Goal: Contribute content: Add original content to the website for others to see

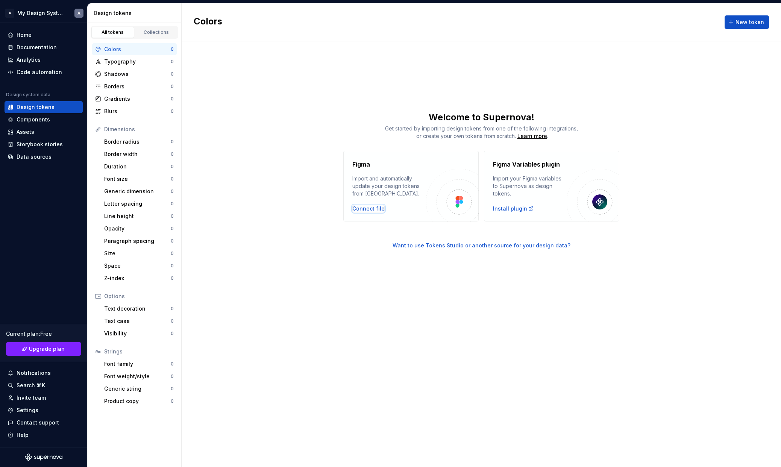
click at [369, 208] on div "Connect file" at bounding box center [368, 209] width 32 height 8
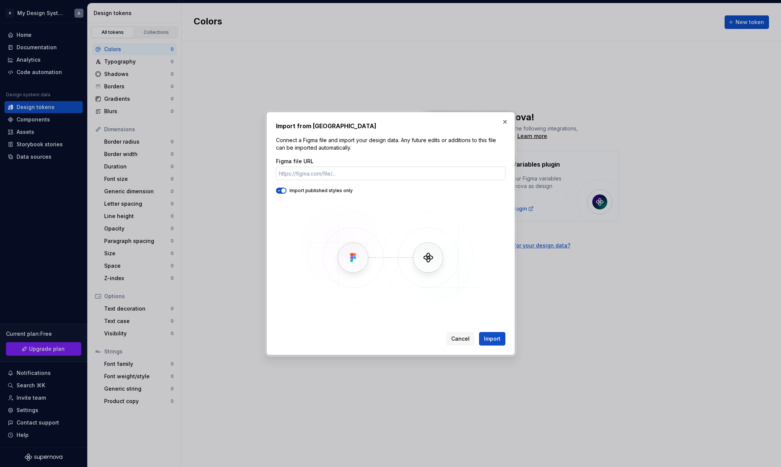
click at [370, 176] on input "Figma file URL" at bounding box center [390, 174] width 229 height 14
type input "https://www.figma.com/design/Nfs8ffn1zaBQYA58Pu4wb5/Research?node-id=1-2&p=f&t=…"
click at [282, 190] on span "button" at bounding box center [283, 190] width 5 height 5
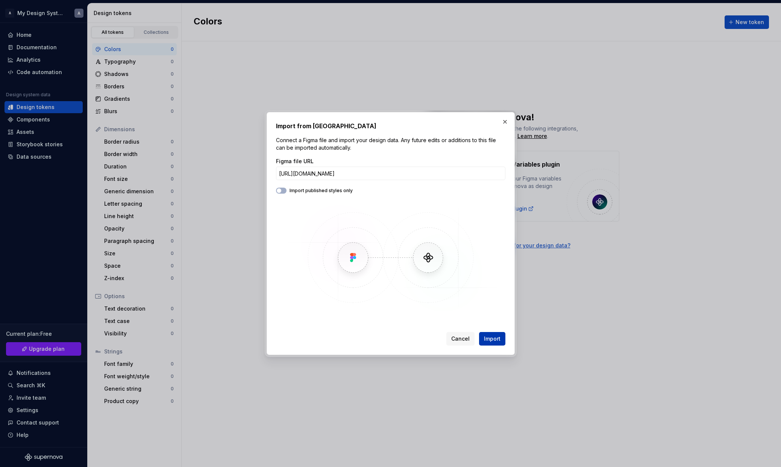
click at [496, 339] on span "Import" at bounding box center [492, 339] width 17 height 8
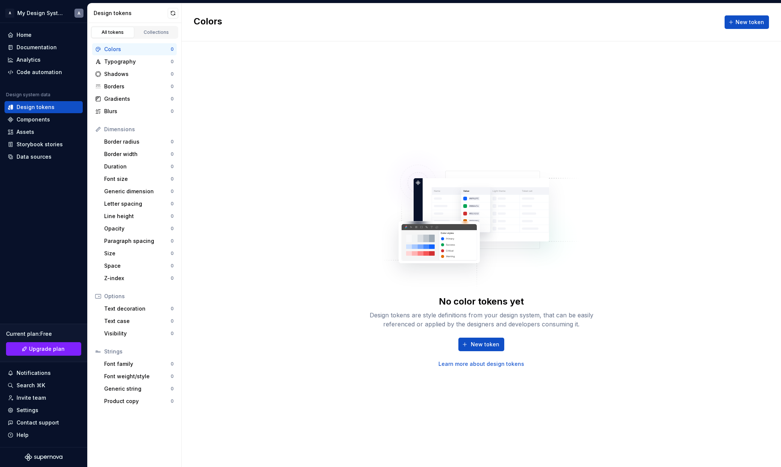
click at [281, 144] on div "No color tokens yet Design tokens are style definitions from your design system…" at bounding box center [481, 254] width 599 height 426
click at [141, 101] on div "Gradients" at bounding box center [137, 99] width 67 height 8
click at [130, 49] on div "Colors" at bounding box center [137, 50] width 67 height 8
click at [235, 68] on div "No color tokens yet Design tokens are style definitions from your design system…" at bounding box center [481, 254] width 599 height 426
click at [44, 118] on div "Components" at bounding box center [33, 120] width 33 height 8
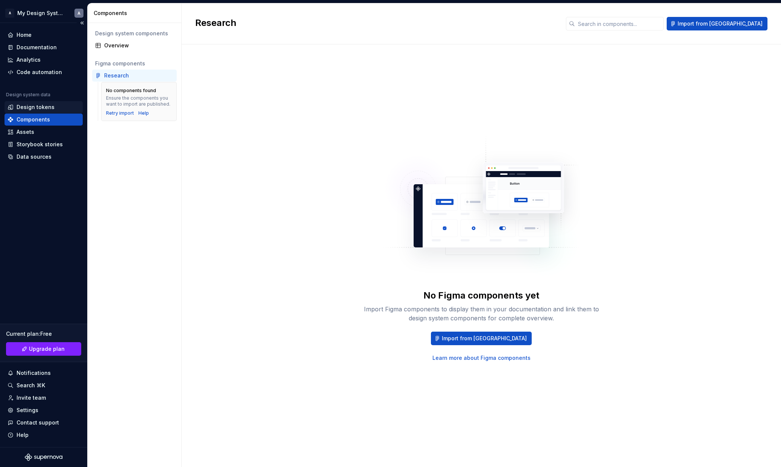
click at [49, 108] on div "Design tokens" at bounding box center [36, 107] width 38 height 8
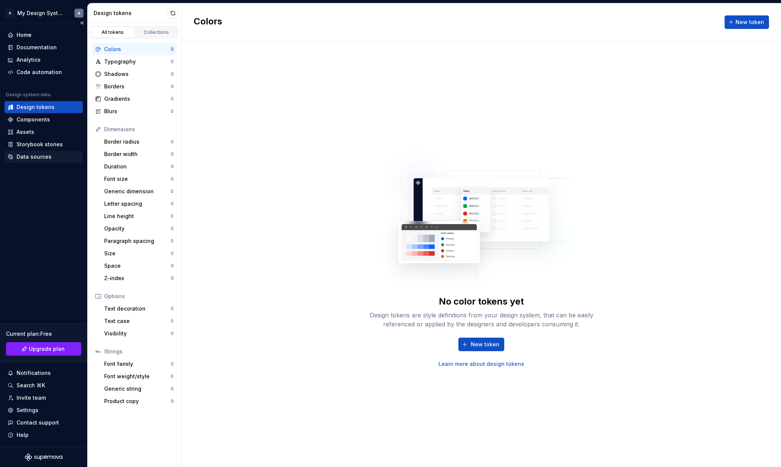
click at [39, 158] on div "Data sources" at bounding box center [34, 157] width 35 height 8
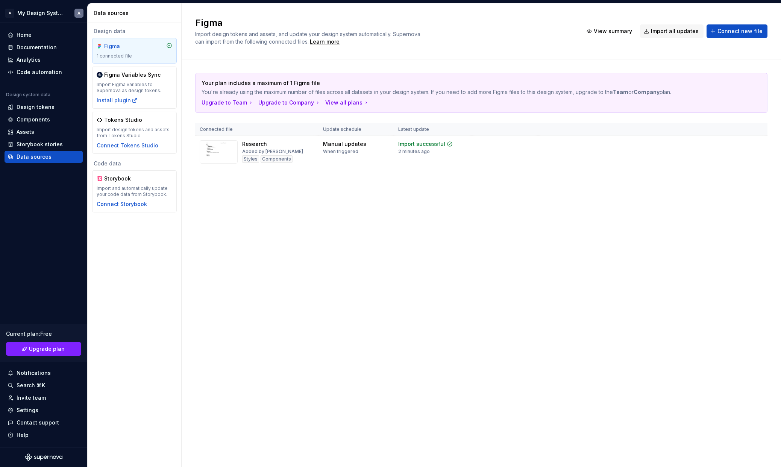
click at [316, 187] on div "Your plan includes a maximum of 1 Figma file You're already using the maximum n…" at bounding box center [481, 127] width 572 height 137
click at [725, 157] on div "Import updates" at bounding box center [729, 156] width 34 height 6
click at [44, 108] on div "Design tokens" at bounding box center [36, 107] width 38 height 8
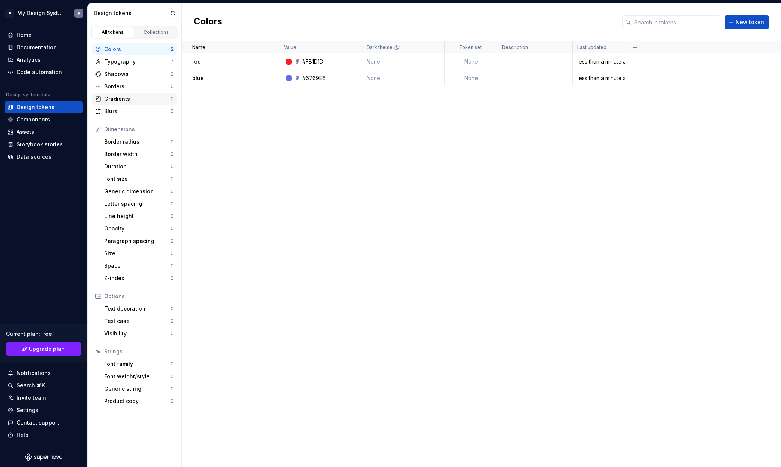
click at [121, 98] on div "Gradients" at bounding box center [137, 99] width 67 height 8
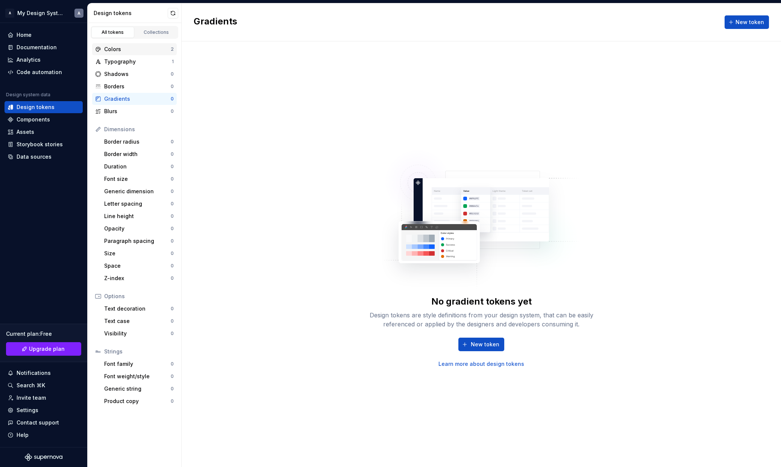
click at [130, 49] on div "Colors" at bounding box center [137, 50] width 67 height 8
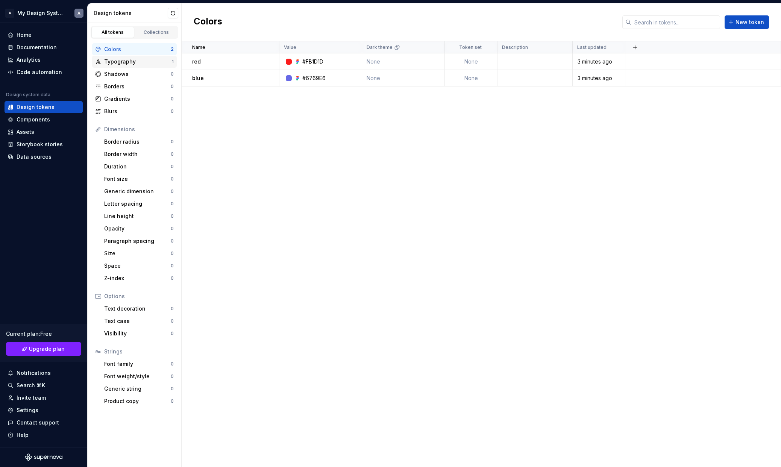
click at [147, 63] on div "Typography" at bounding box center [138, 62] width 68 height 8
click at [138, 47] on div "Colors" at bounding box center [137, 50] width 67 height 8
click at [48, 158] on div "Data sources" at bounding box center [34, 157] width 35 height 8
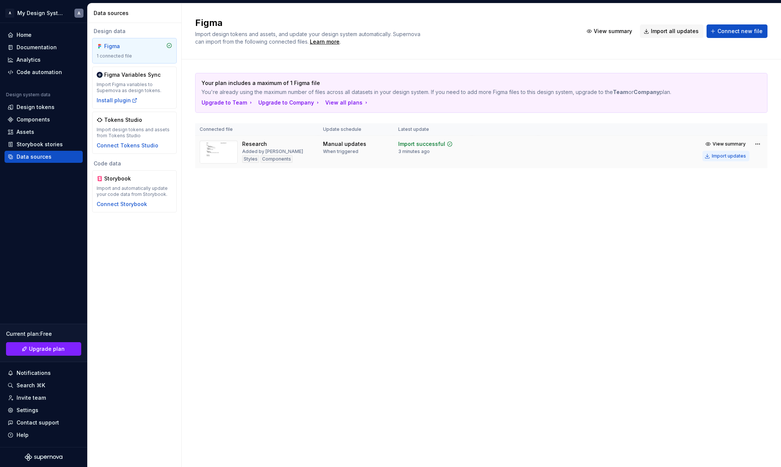
click at [719, 155] on div "Import updates" at bounding box center [729, 156] width 34 height 6
click at [58, 108] on div "Design tokens" at bounding box center [44, 107] width 72 height 8
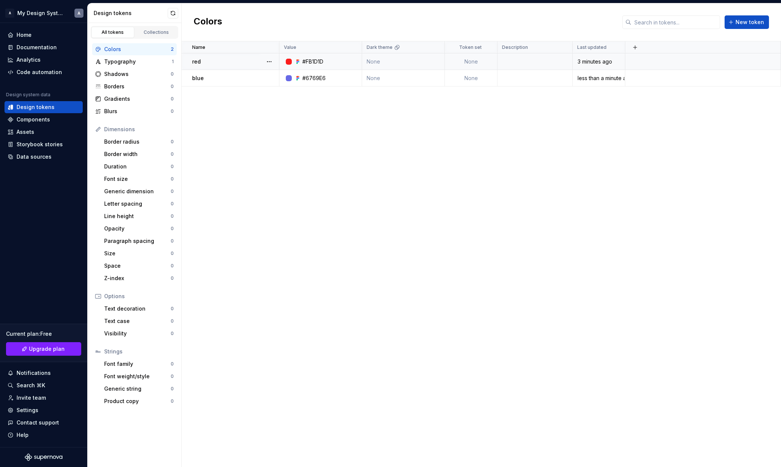
click at [287, 61] on div at bounding box center [289, 62] width 6 height 6
click at [316, 61] on div "#FB1D1D" at bounding box center [312, 62] width 21 height 8
click at [320, 152] on div "Name Value Dark theme Token set Description Last updated red #FB1D1D None None …" at bounding box center [481, 254] width 599 height 426
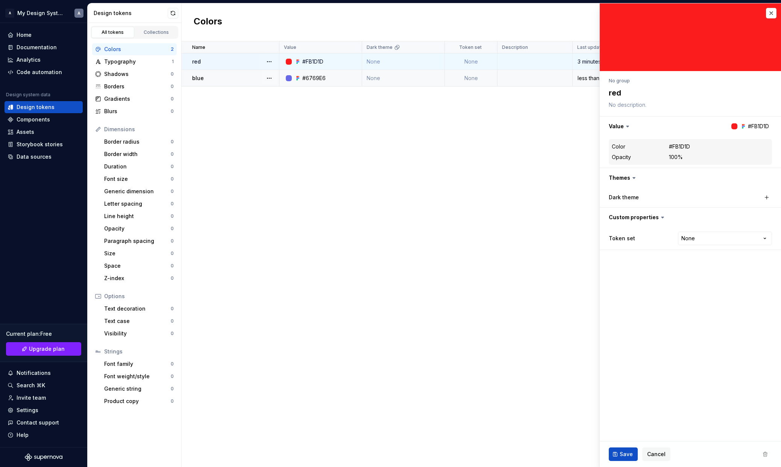
click at [226, 68] on td "red" at bounding box center [231, 61] width 98 height 17
type textarea "*"
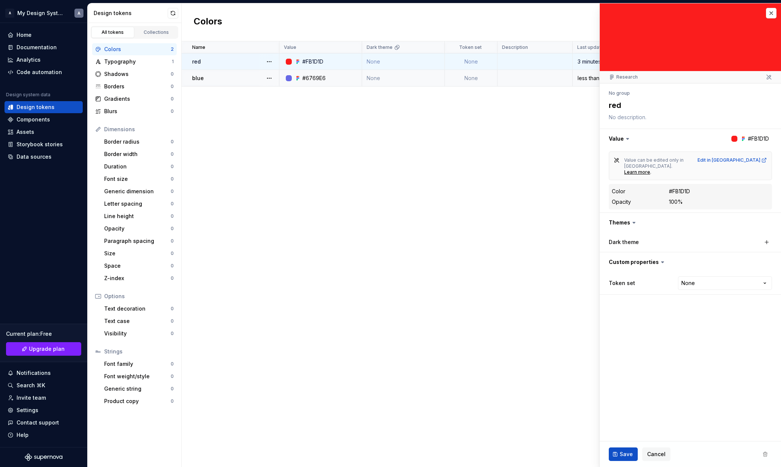
click at [329, 175] on div "Name Value Dark theme Token set Description Last updated red #FB1D1D None None …" at bounding box center [481, 254] width 599 height 426
click at [769, 14] on button "button" at bounding box center [771, 13] width 11 height 11
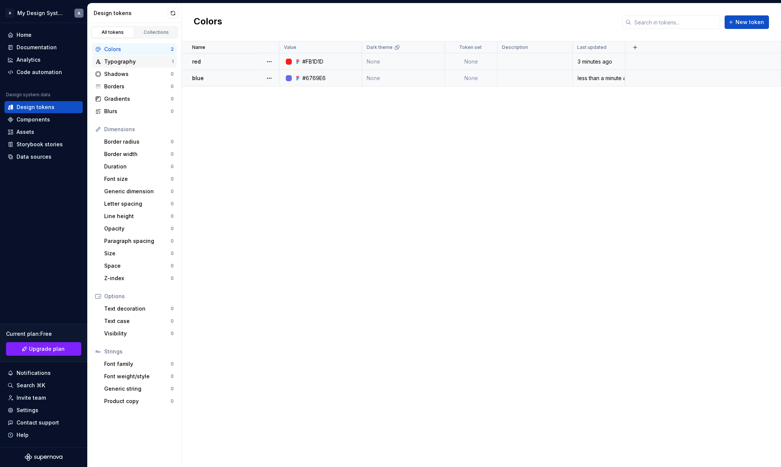
click at [134, 67] on div "Typography 1" at bounding box center [134, 62] width 85 height 12
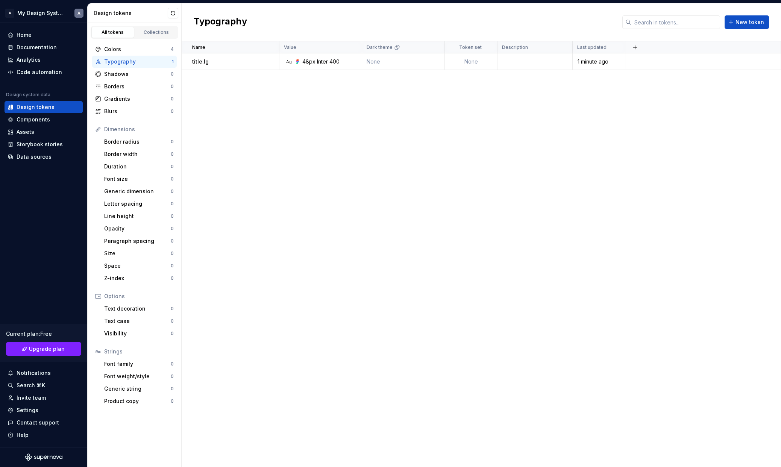
click at [308, 217] on div "Name Value Dark theme Token set Description Last updated title.lg Ag 48px Inter…" at bounding box center [481, 254] width 599 height 426
click at [123, 49] on div "Colors" at bounding box center [137, 50] width 67 height 8
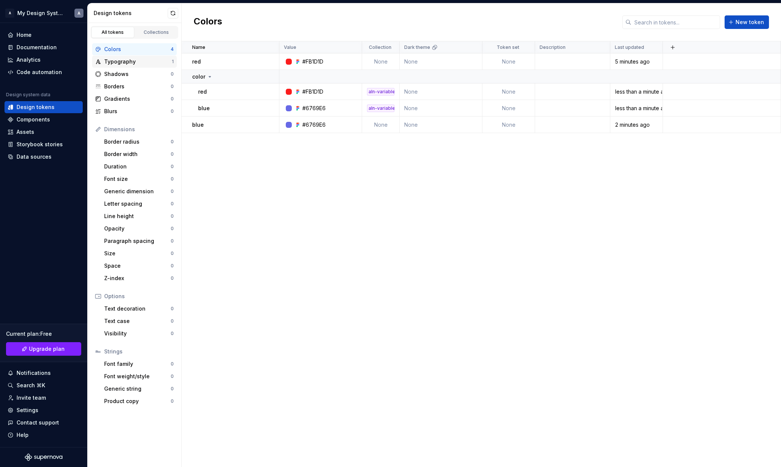
click at [133, 66] on div "Typography 1" at bounding box center [134, 62] width 85 height 12
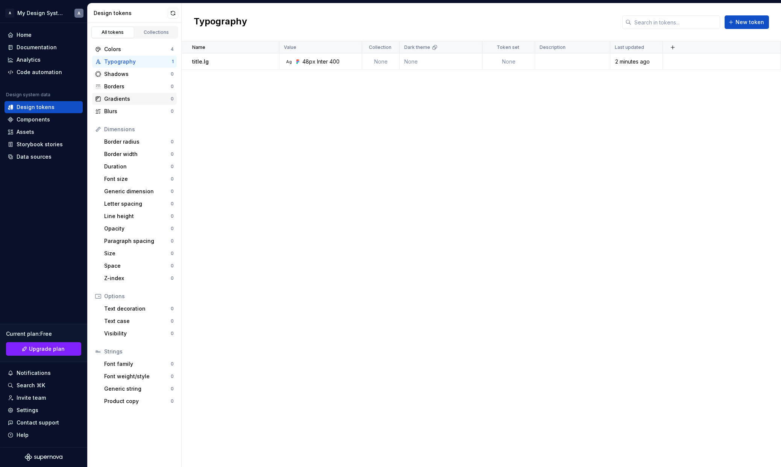
click at [138, 98] on div "Gradients" at bounding box center [137, 99] width 67 height 8
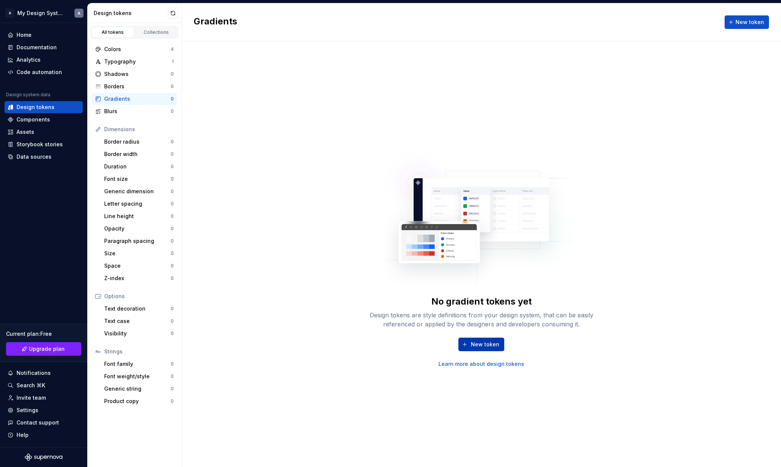
click at [477, 343] on span "New token" at bounding box center [485, 345] width 29 height 8
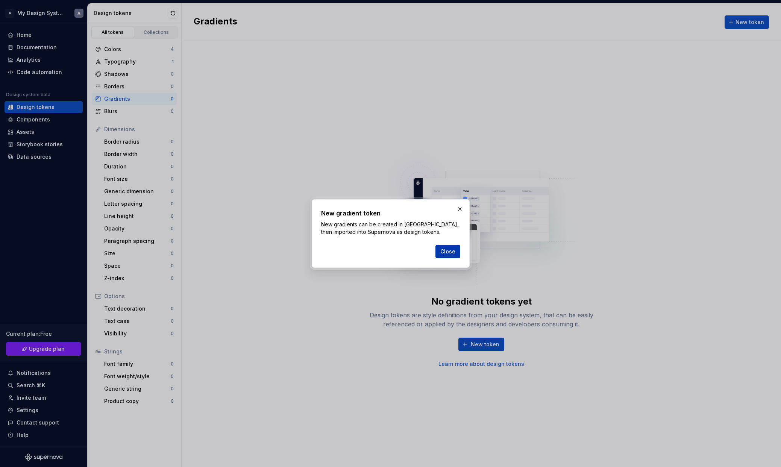
click at [447, 256] on button "Close" at bounding box center [448, 252] width 25 height 14
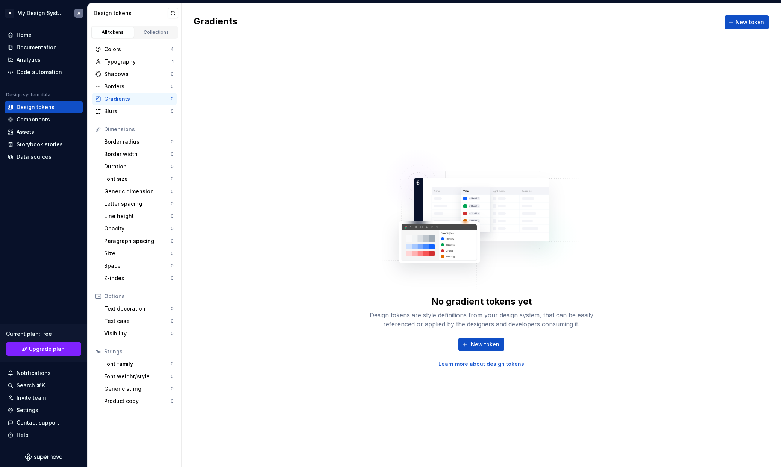
click at [488, 365] on link "Learn more about design tokens" at bounding box center [482, 364] width 86 height 8
click at [35, 156] on div "Data sources" at bounding box center [34, 157] width 35 height 8
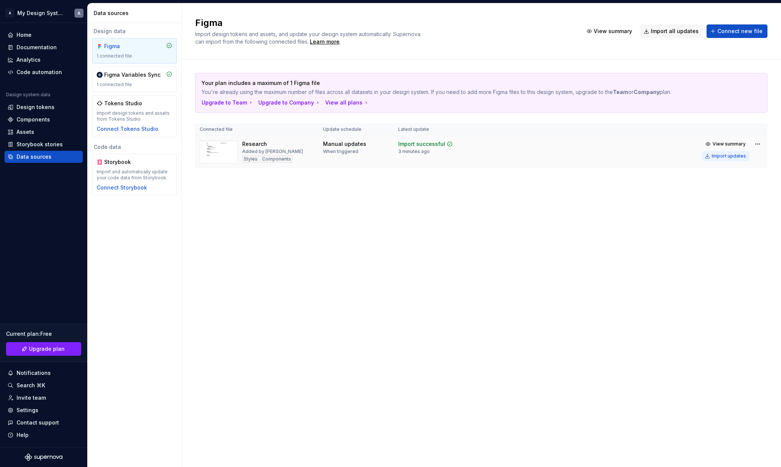
click at [733, 156] on div "Import updates" at bounding box center [729, 156] width 34 height 6
click at [48, 108] on div "Design tokens" at bounding box center [36, 107] width 38 height 8
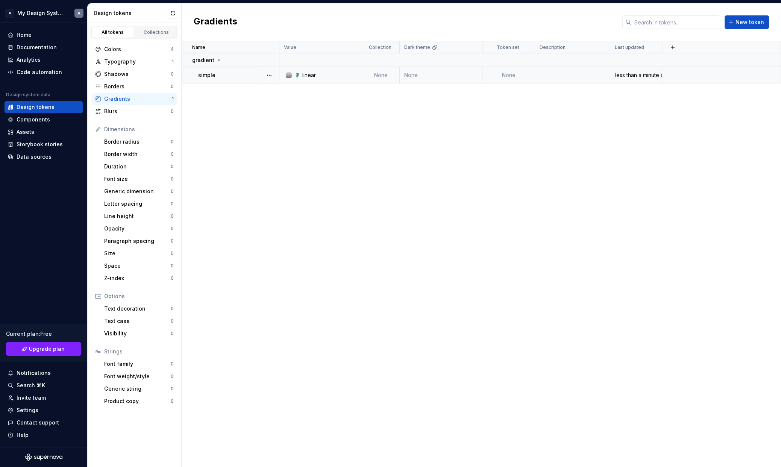
click at [314, 78] on div "linear" at bounding box center [309, 75] width 14 height 8
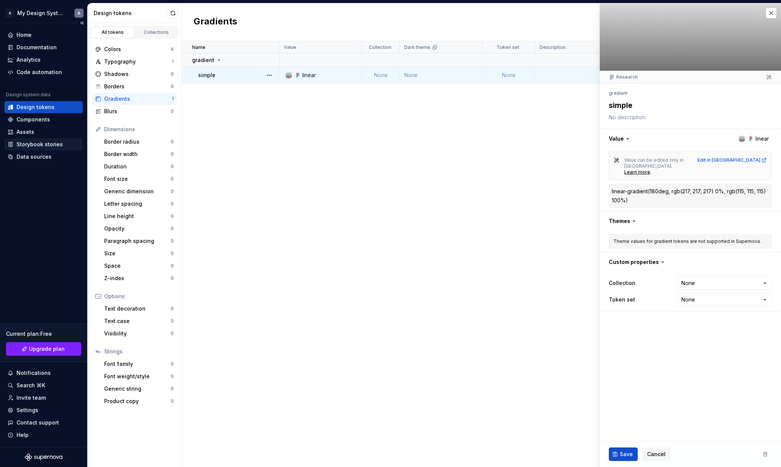
click at [33, 149] on div "Storybook stories" at bounding box center [44, 144] width 78 height 12
click at [39, 158] on div "Data sources" at bounding box center [34, 157] width 35 height 8
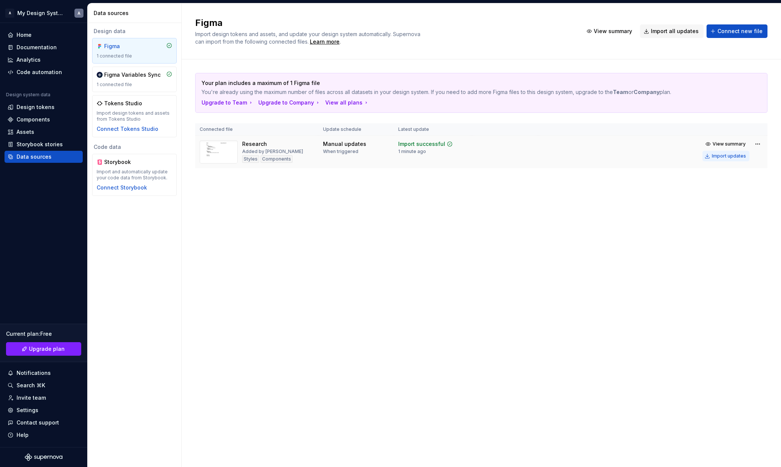
click at [718, 158] on div "Import updates" at bounding box center [729, 156] width 34 height 6
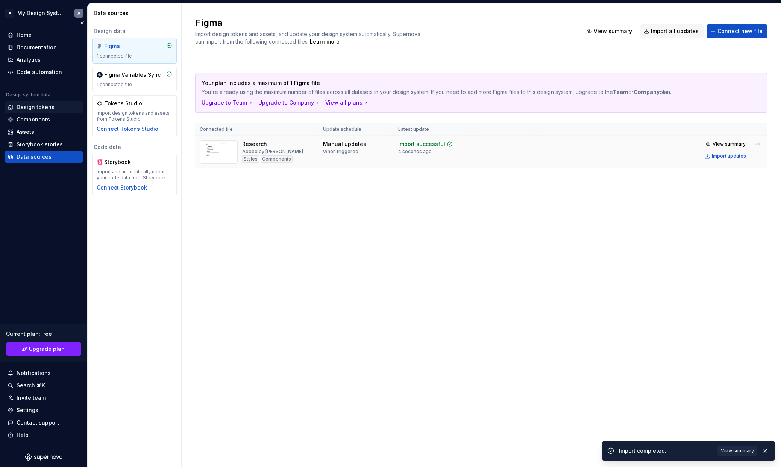
click at [41, 106] on div "Design tokens" at bounding box center [36, 107] width 38 height 8
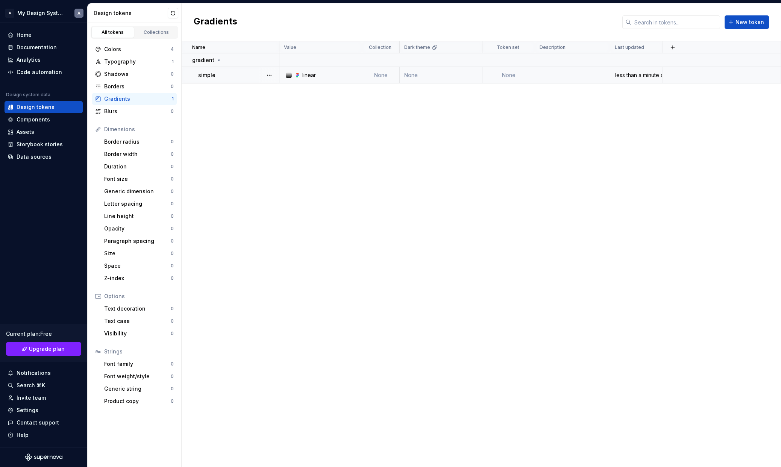
click at [288, 75] on div at bounding box center [289, 75] width 6 height 6
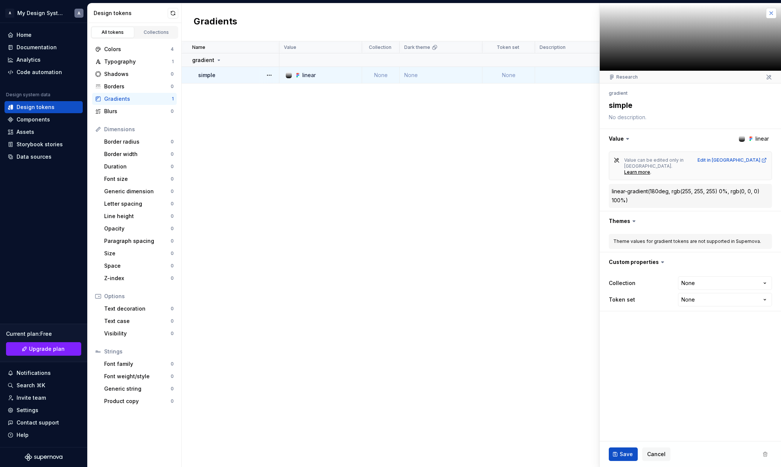
click at [770, 14] on button "button" at bounding box center [771, 13] width 11 height 11
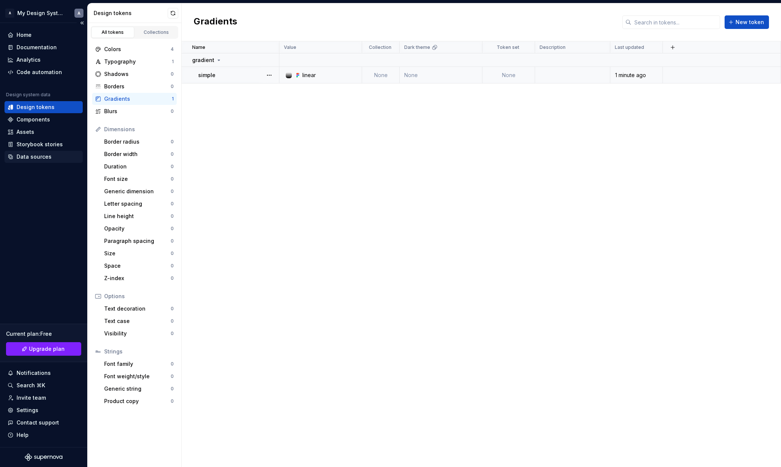
click at [41, 157] on div "Data sources" at bounding box center [34, 157] width 35 height 8
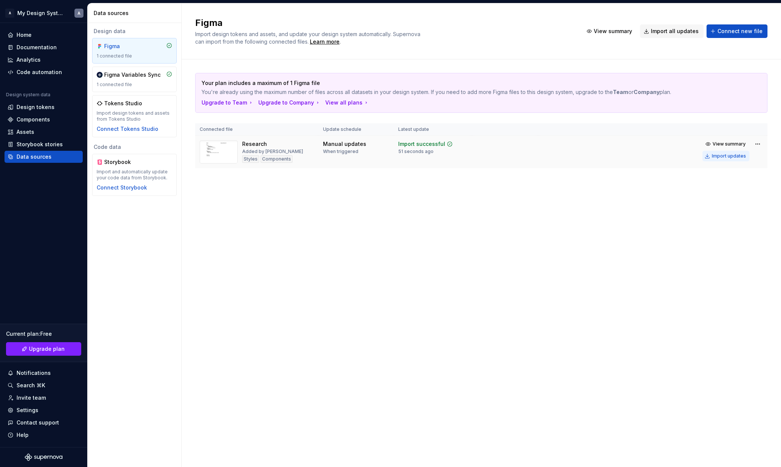
click at [732, 159] on div "Import updates" at bounding box center [729, 156] width 34 height 6
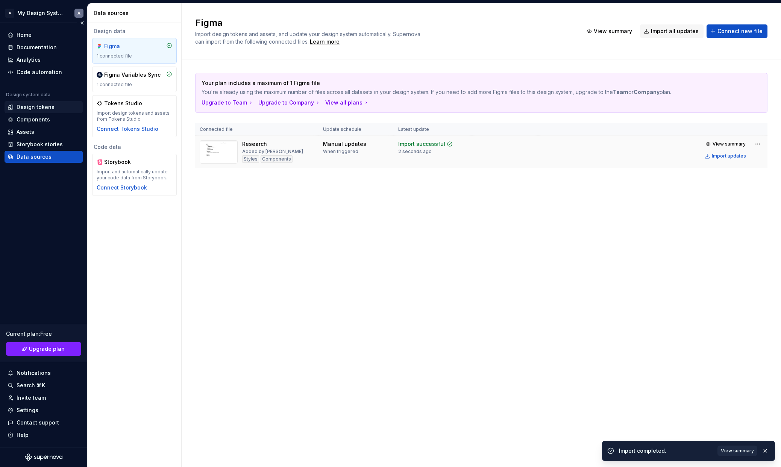
click at [37, 112] on div "Design tokens" at bounding box center [44, 107] width 78 height 12
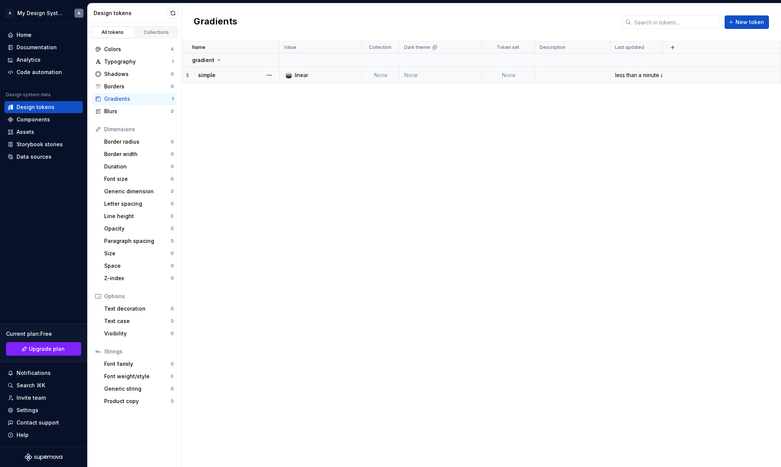
click at [291, 77] on div at bounding box center [289, 75] width 6 height 6
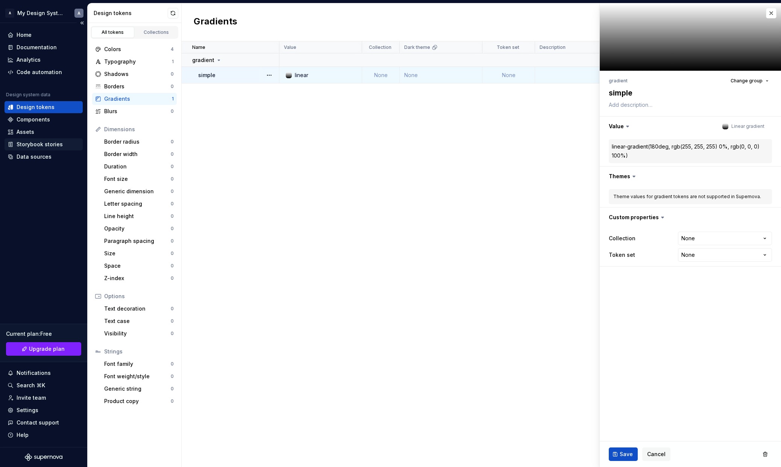
click at [42, 147] on div "Storybook stories" at bounding box center [40, 145] width 46 height 8
click at [42, 155] on div "Data sources" at bounding box center [34, 157] width 35 height 8
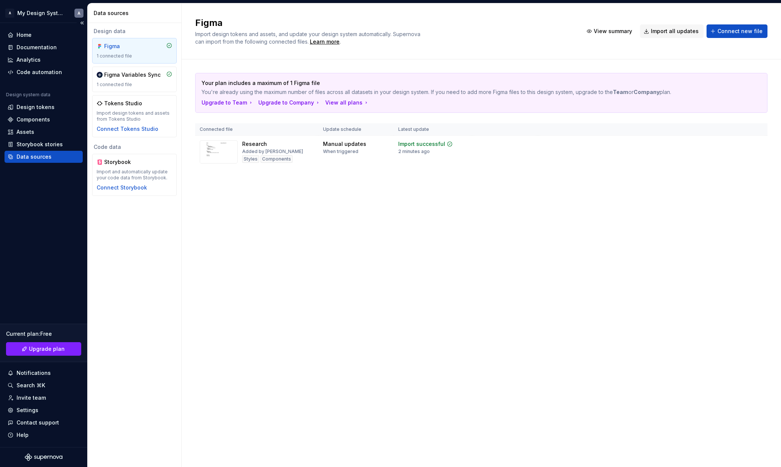
click at [67, 159] on div "Data sources" at bounding box center [44, 157] width 72 height 8
click at [733, 156] on div "Import updates" at bounding box center [729, 156] width 34 height 6
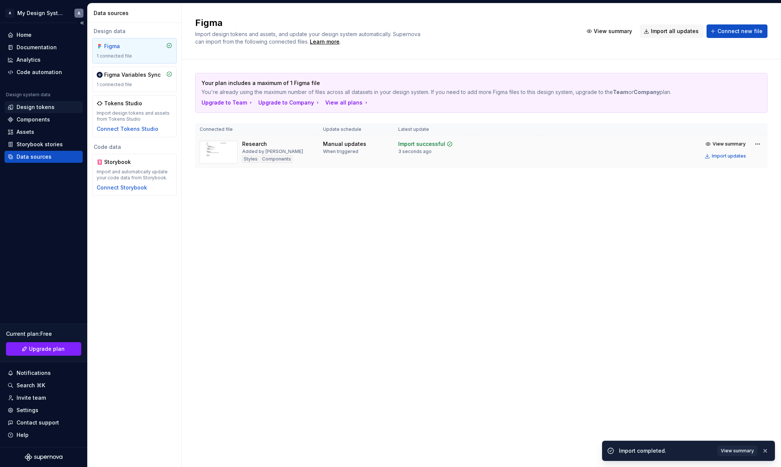
click at [40, 106] on div "Design tokens" at bounding box center [36, 107] width 38 height 8
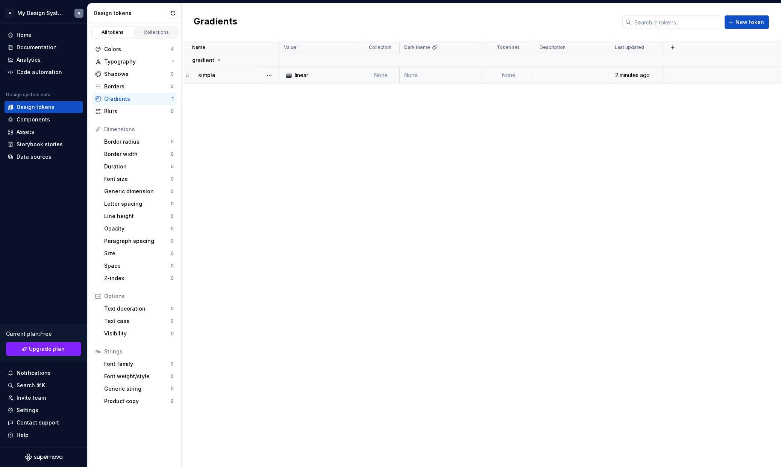
click at [288, 80] on td "linear" at bounding box center [320, 75] width 83 height 17
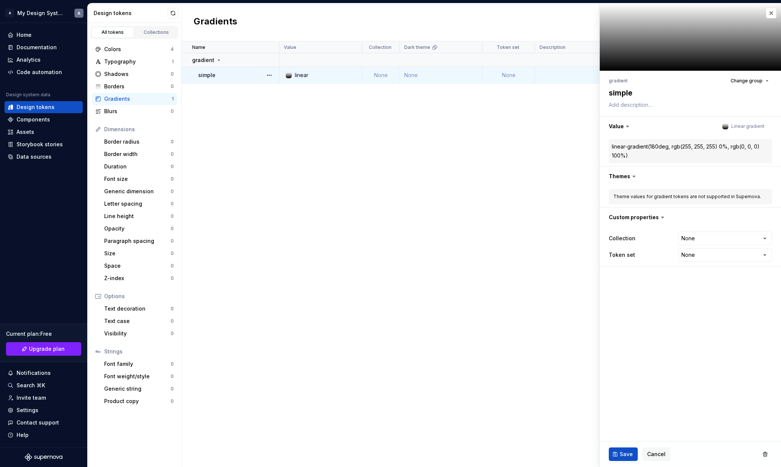
type textarea "*"
click at [328, 182] on div "Name Value Collection Dark theme Token set Description Last updated gradient si…" at bounding box center [481, 254] width 599 height 426
click at [774, 14] on button "button" at bounding box center [771, 13] width 11 height 11
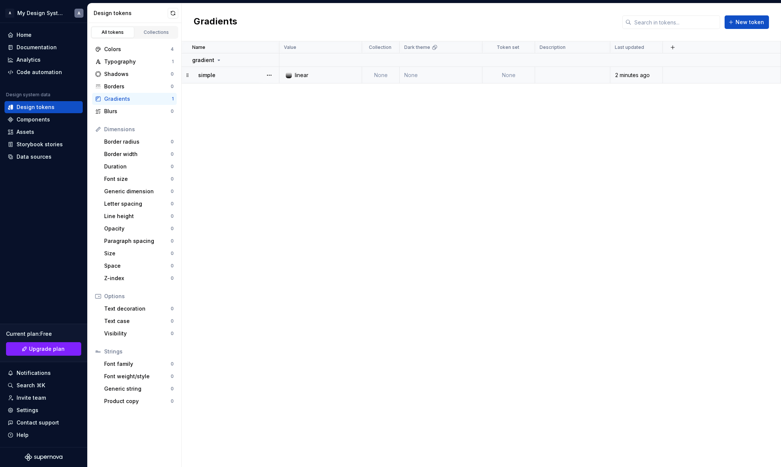
click at [423, 182] on div "Name Value Collection Dark theme Token set Description Last updated gradient si…" at bounding box center [481, 254] width 599 height 426
click at [288, 77] on div at bounding box center [289, 75] width 6 height 6
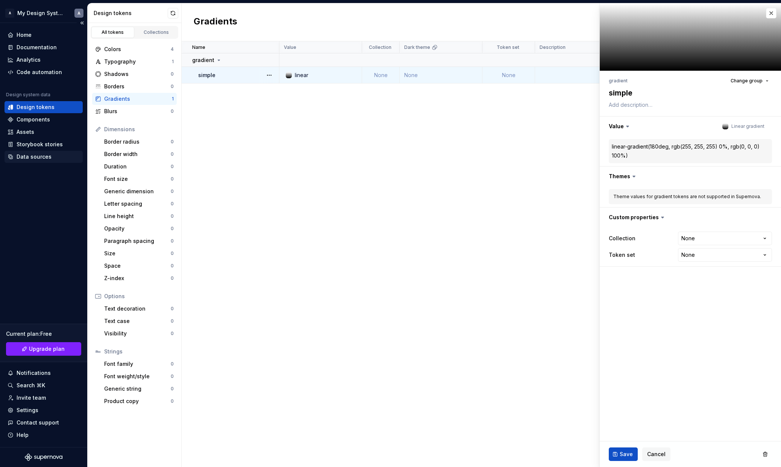
click at [42, 156] on div "Data sources" at bounding box center [34, 157] width 35 height 8
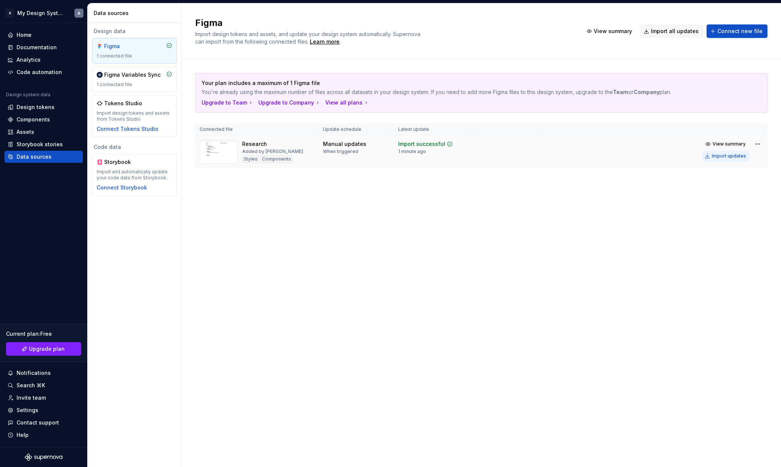
click at [725, 157] on div "Import updates" at bounding box center [729, 156] width 34 height 6
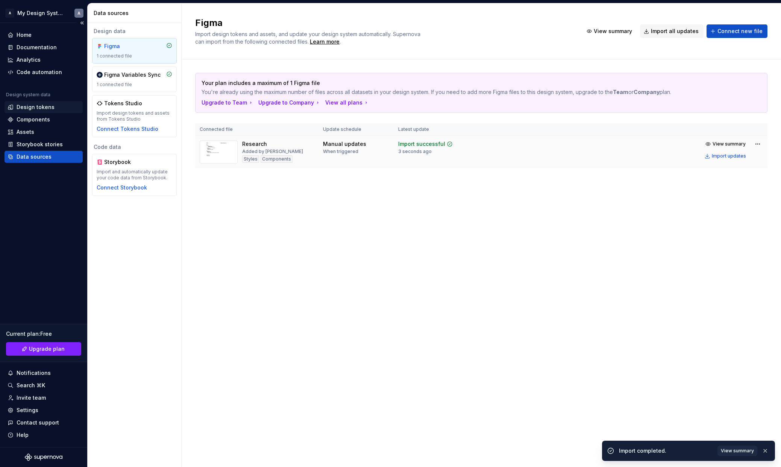
click at [51, 106] on div "Design tokens" at bounding box center [36, 107] width 38 height 8
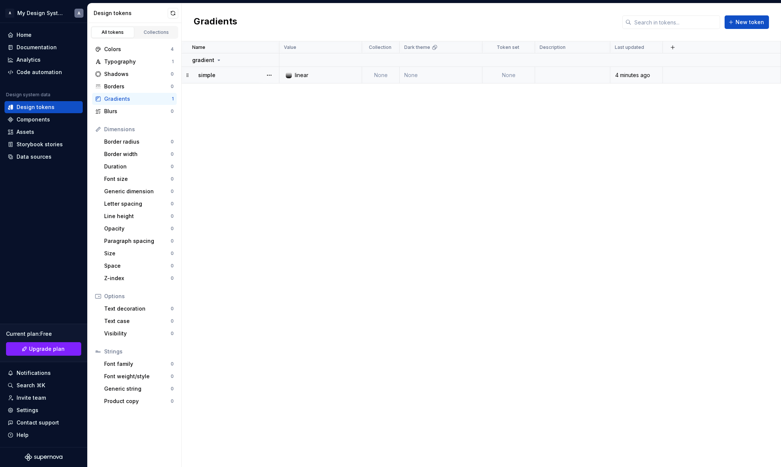
click at [288, 77] on div at bounding box center [289, 75] width 6 height 6
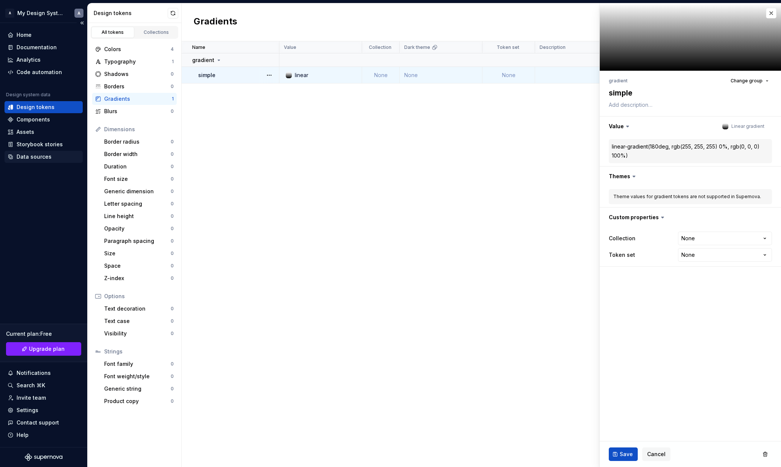
click at [52, 152] on div "Data sources" at bounding box center [44, 157] width 78 height 12
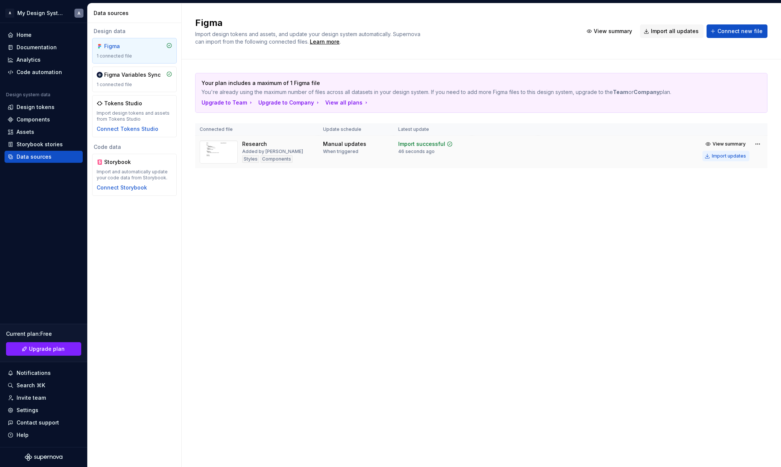
click at [739, 155] on div "Import updates" at bounding box center [729, 156] width 34 height 6
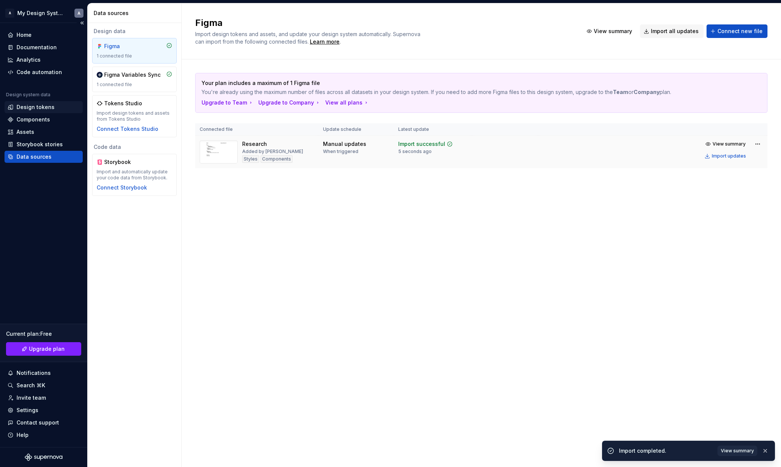
click at [22, 105] on div "Design tokens" at bounding box center [36, 107] width 38 height 8
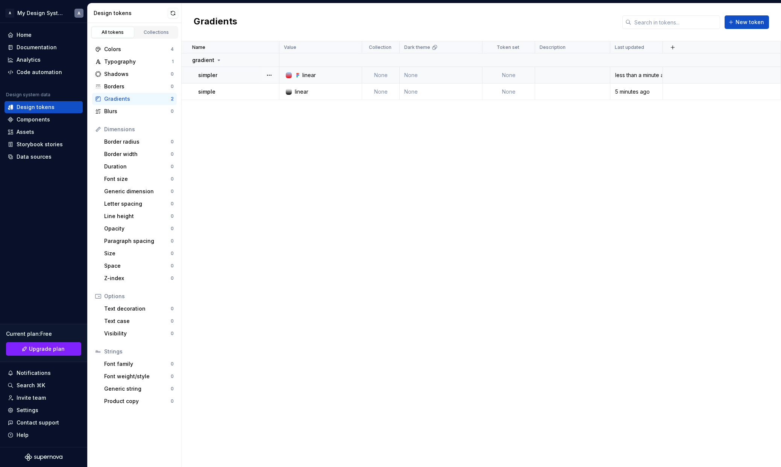
click at [286, 77] on div at bounding box center [289, 75] width 6 height 6
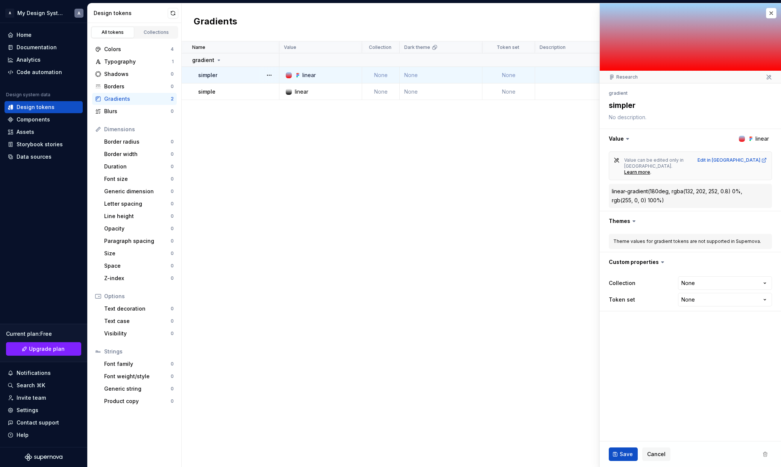
type textarea "*"
click at [45, 156] on div "Data sources" at bounding box center [34, 157] width 35 height 8
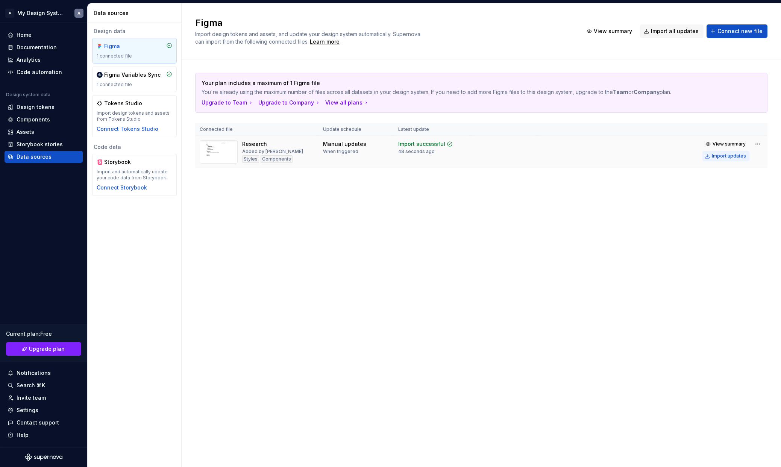
click at [740, 154] on div "Import updates" at bounding box center [729, 156] width 34 height 6
click at [44, 107] on div "Design tokens" at bounding box center [36, 107] width 38 height 8
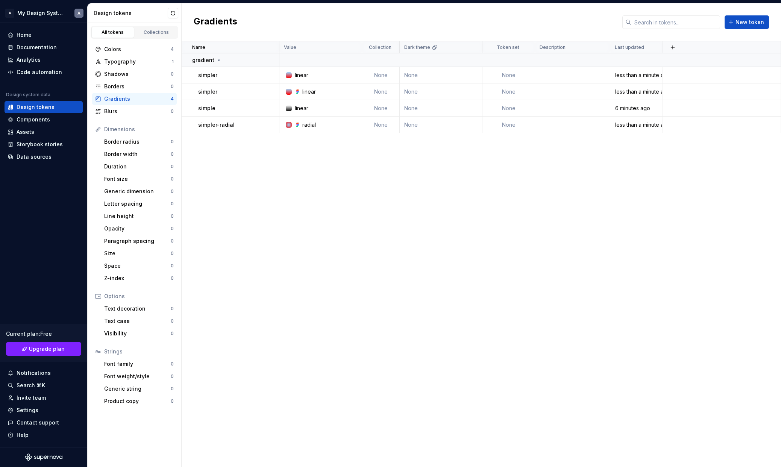
click at [242, 205] on div "Name Value Collection Dark theme Token set Description Last updated gradient si…" at bounding box center [481, 254] width 599 height 426
click at [49, 156] on div "Data sources" at bounding box center [34, 157] width 35 height 8
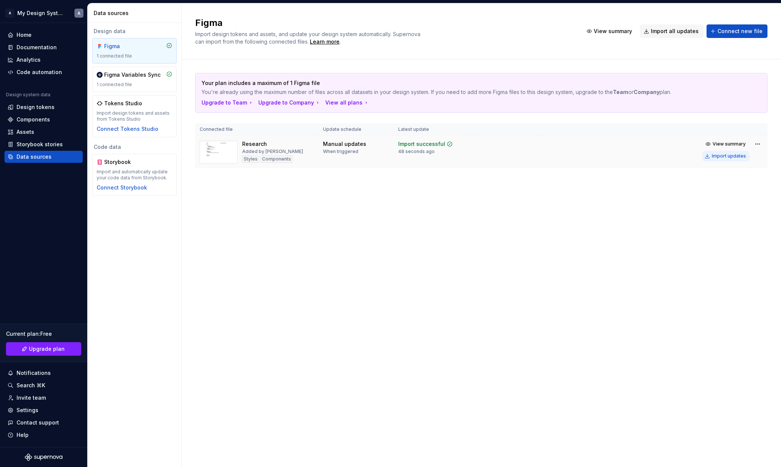
click at [733, 159] on button "Import updates" at bounding box center [726, 156] width 47 height 11
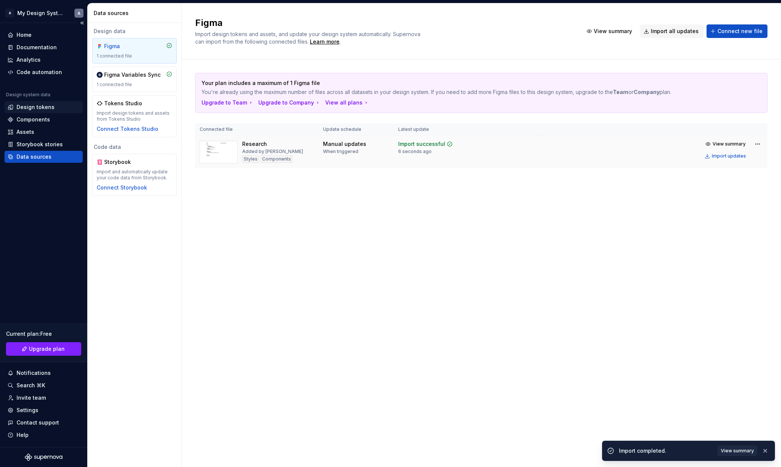
click at [47, 108] on div "Design tokens" at bounding box center [36, 107] width 38 height 8
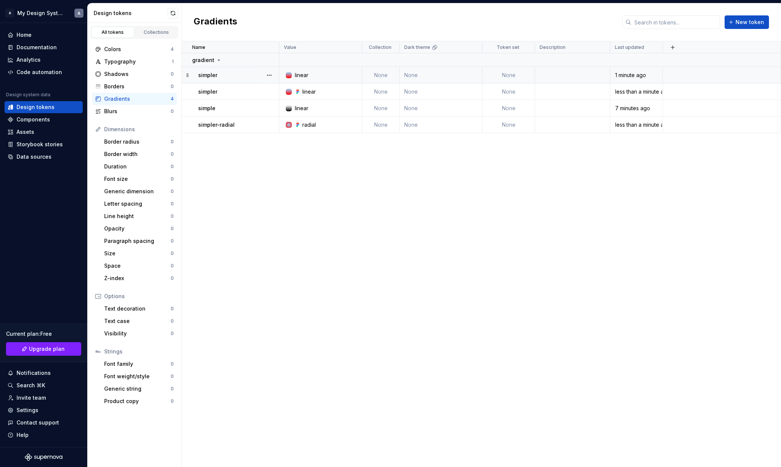
click at [291, 74] on div at bounding box center [289, 75] width 6 height 6
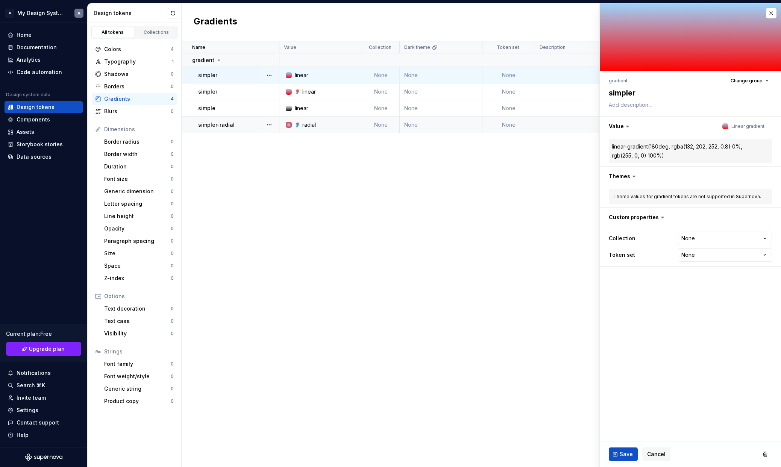
click at [286, 126] on div at bounding box center [289, 125] width 6 height 6
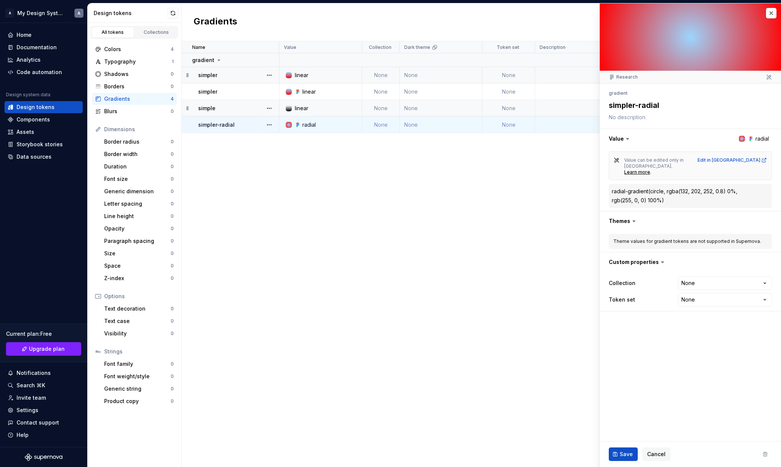
click at [287, 107] on div at bounding box center [289, 108] width 6 height 6
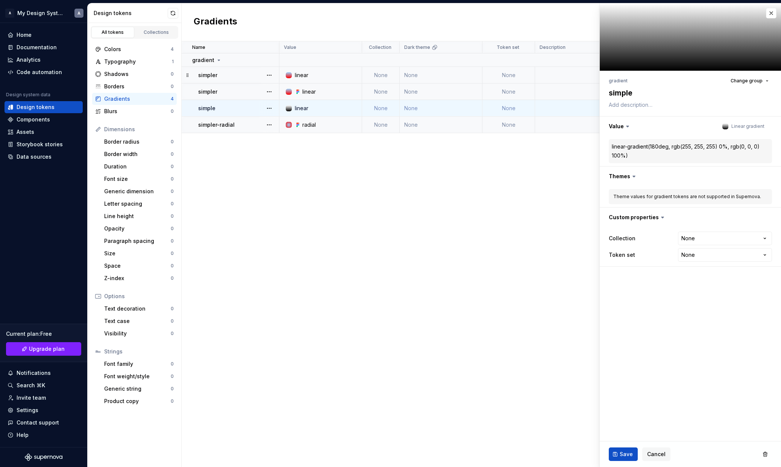
click at [287, 90] on div at bounding box center [289, 92] width 6 height 6
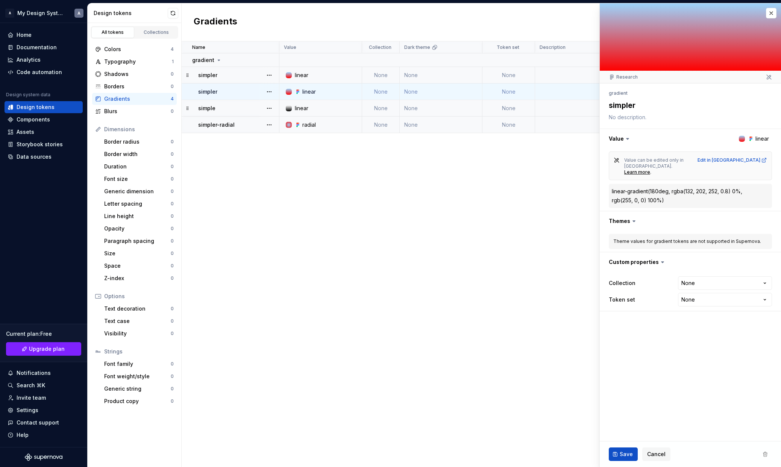
click at [289, 79] on td "linear" at bounding box center [320, 75] width 83 height 17
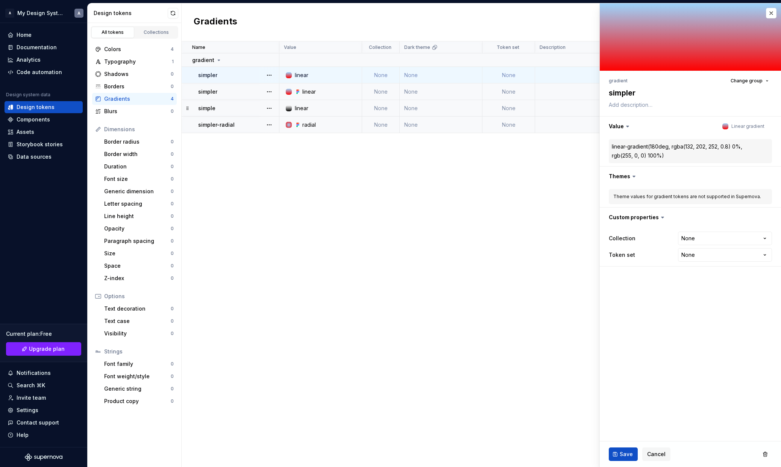
click at [291, 93] on div at bounding box center [289, 92] width 6 height 6
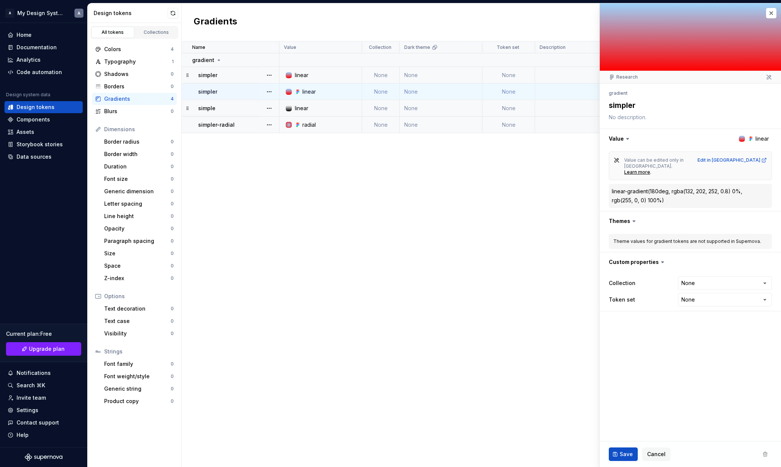
click at [288, 124] on div at bounding box center [289, 125] width 6 height 6
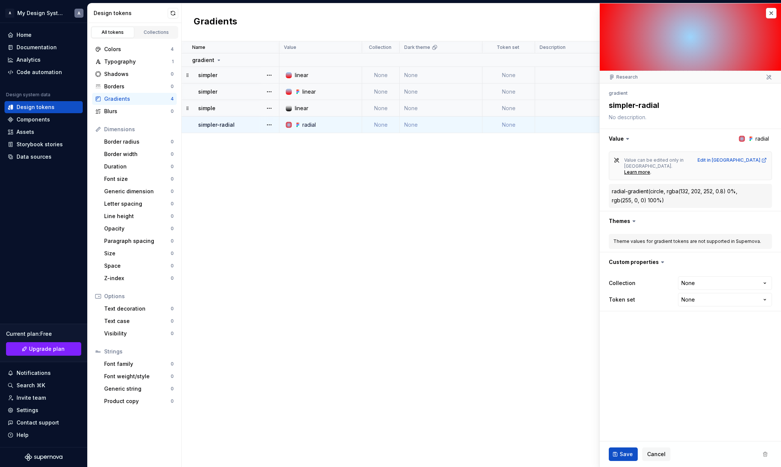
click at [313, 152] on div "Name Value Collection Dark theme Token set Description Last updated gradient si…" at bounding box center [481, 254] width 599 height 426
click at [56, 149] on div "Storybook stories" at bounding box center [44, 144] width 78 height 12
click at [53, 155] on div "Data sources" at bounding box center [44, 157] width 72 height 8
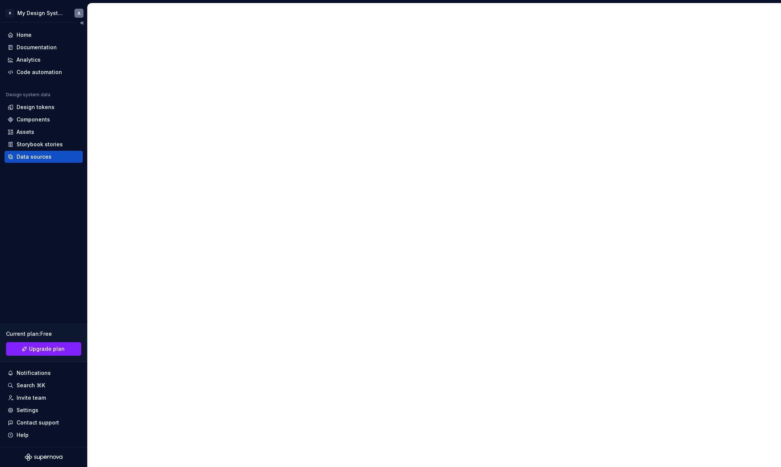
click at [53, 155] on div "Data sources" at bounding box center [44, 157] width 72 height 8
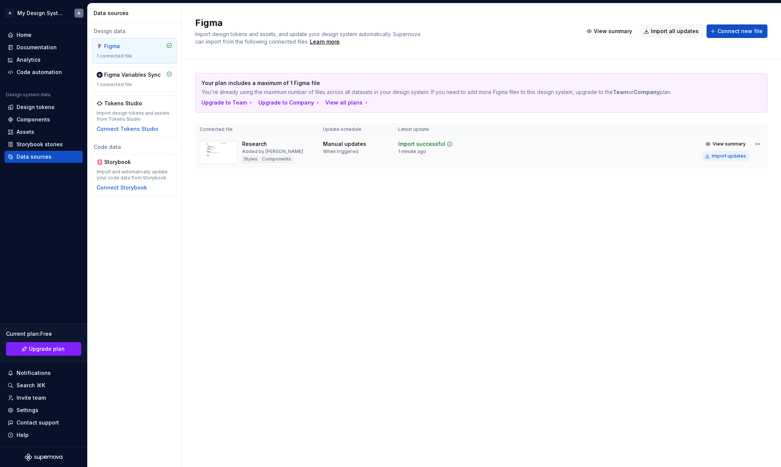
click at [729, 155] on div "Import updates" at bounding box center [729, 156] width 34 height 6
click at [45, 102] on div "Design tokens" at bounding box center [44, 107] width 78 height 12
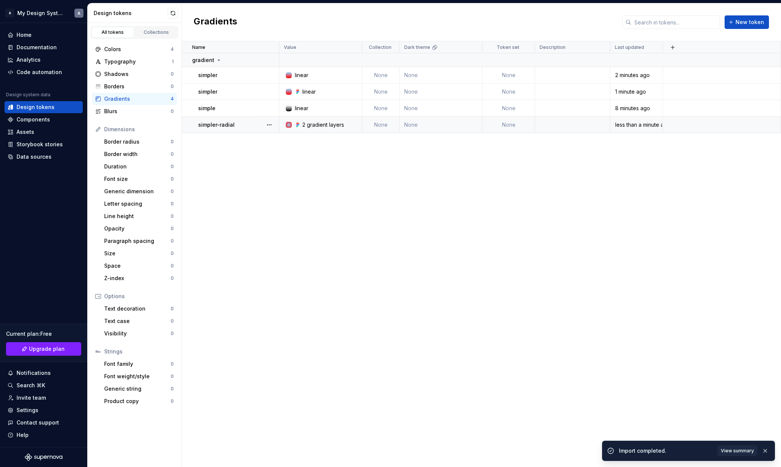
click at [288, 123] on div at bounding box center [289, 125] width 6 height 6
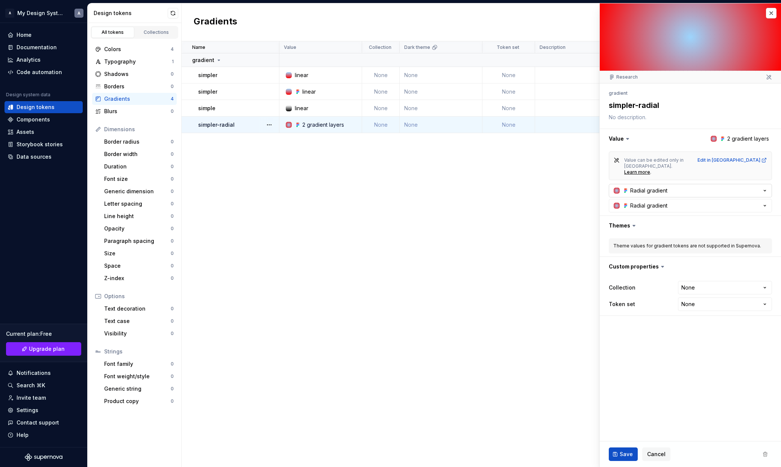
click at [767, 187] on icon "button" at bounding box center [765, 191] width 8 height 8
click at [766, 187] on icon "button" at bounding box center [765, 191] width 8 height 8
click at [769, 199] on button "Radial gradient" at bounding box center [690, 206] width 163 height 14
click at [44, 156] on div "Data sources" at bounding box center [34, 157] width 35 height 8
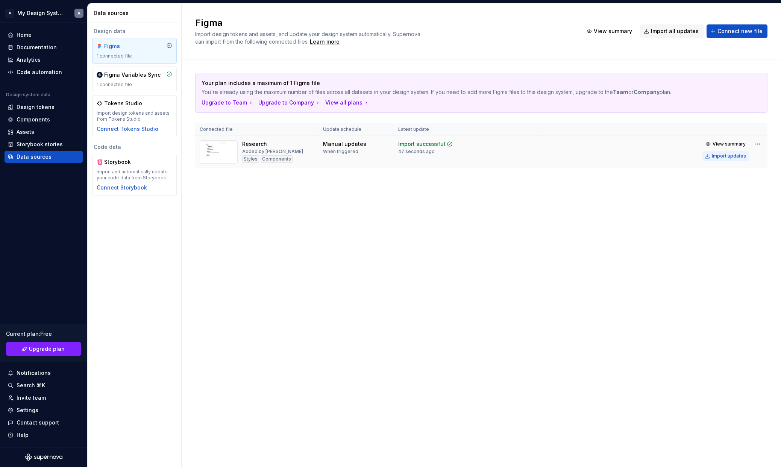
click at [724, 152] on button "Import updates" at bounding box center [726, 156] width 47 height 11
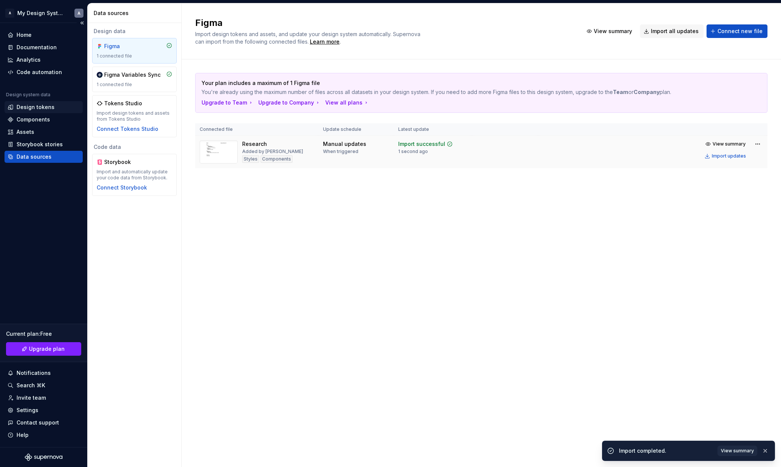
click at [42, 106] on div "Design tokens" at bounding box center [36, 107] width 38 height 8
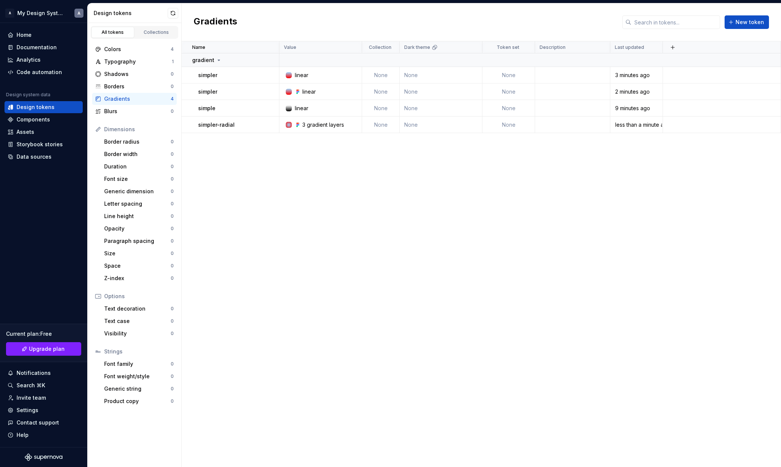
click at [378, 194] on div "Name Value Collection Dark theme Token set Description Last updated gradient si…" at bounding box center [481, 254] width 599 height 426
click at [289, 124] on div at bounding box center [289, 125] width 6 height 6
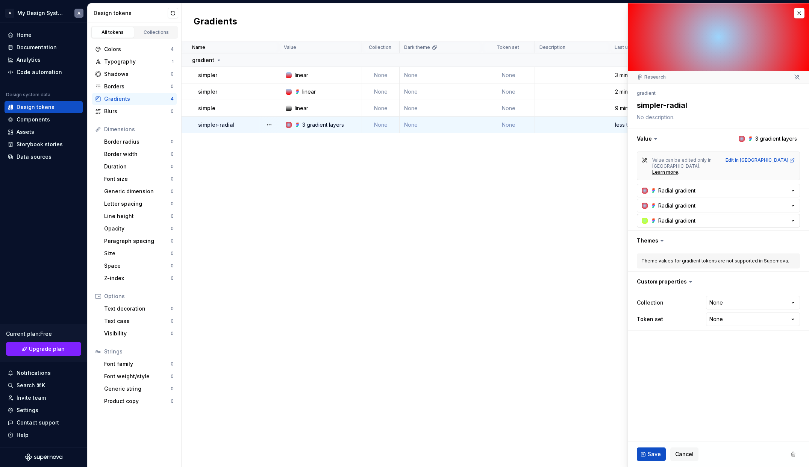
click at [781, 217] on icon "button" at bounding box center [793, 221] width 8 height 8
click at [781, 205] on icon "button" at bounding box center [793, 205] width 2 height 1
click at [781, 187] on icon "button" at bounding box center [793, 191] width 8 height 8
click at [781, 217] on icon "button" at bounding box center [793, 221] width 8 height 8
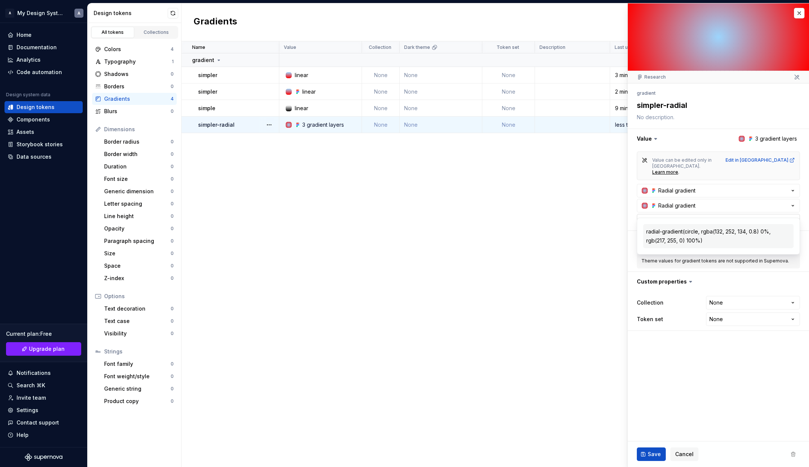
click at [781, 217] on icon "button" at bounding box center [793, 221] width 8 height 8
click at [44, 158] on div "Data sources" at bounding box center [34, 157] width 35 height 8
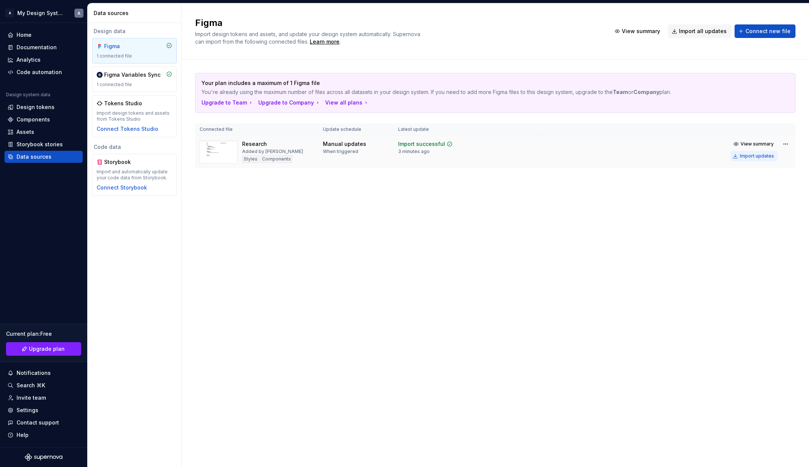
click at [765, 160] on button "Import updates" at bounding box center [754, 156] width 47 height 11
click at [43, 105] on div "Design tokens" at bounding box center [36, 107] width 38 height 8
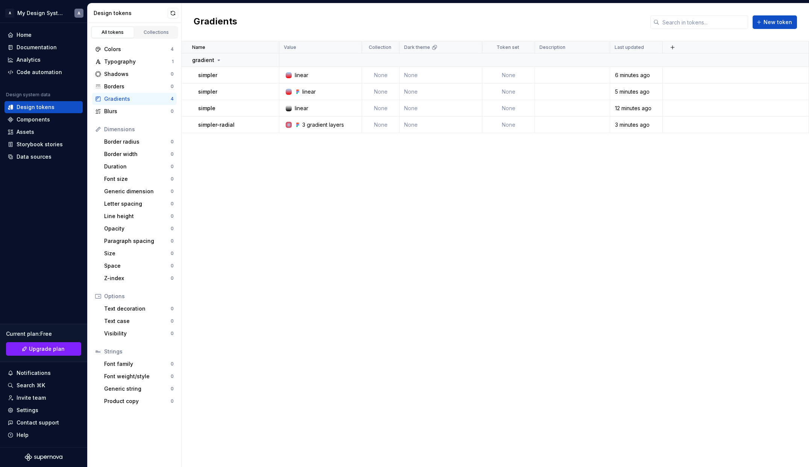
click at [288, 124] on div at bounding box center [289, 125] width 6 height 6
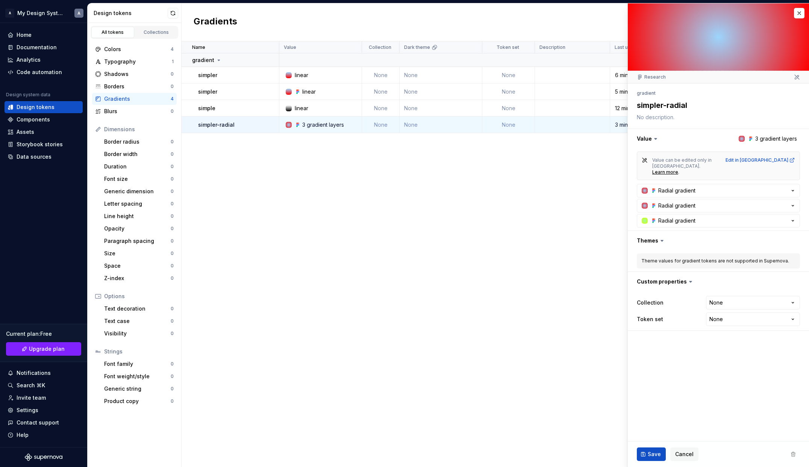
type textarea "*"
click at [781, 214] on button "Radial gradient" at bounding box center [718, 221] width 163 height 14
click at [781, 202] on icon "button" at bounding box center [793, 206] width 8 height 8
click at [781, 187] on icon "button" at bounding box center [793, 191] width 8 height 8
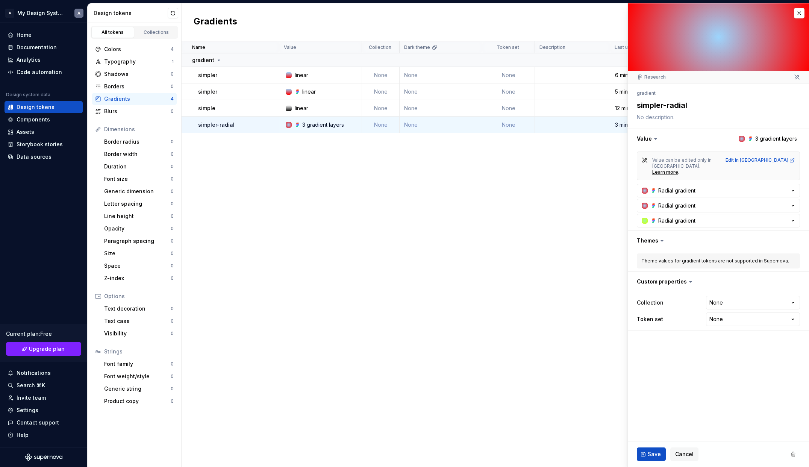
click at [730, 360] on fieldset "**********" at bounding box center [718, 235] width 181 height 464
click at [531, 342] on div "Name Value Collection Dark theme Token set Description Last updated gradient si…" at bounding box center [496, 254] width 628 height 426
click at [781, 12] on button "button" at bounding box center [799, 13] width 11 height 11
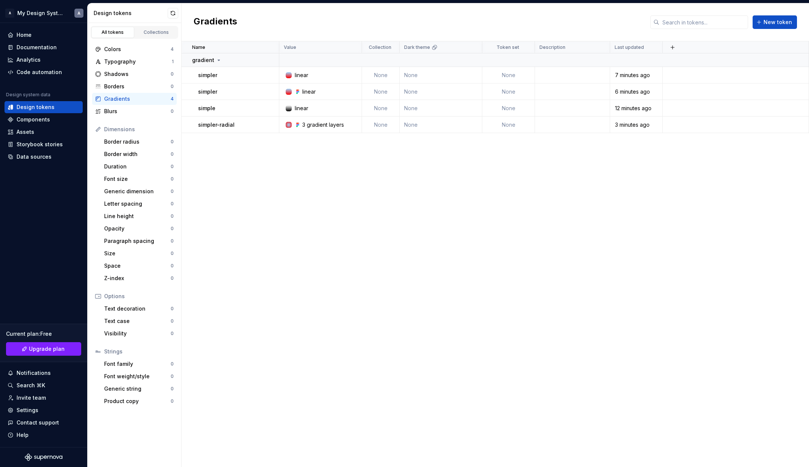
click at [288, 354] on div "Name Value Collection Dark theme Token set Description Last updated gradient si…" at bounding box center [496, 254] width 628 height 426
